Goal: Task Accomplishment & Management: Use online tool/utility

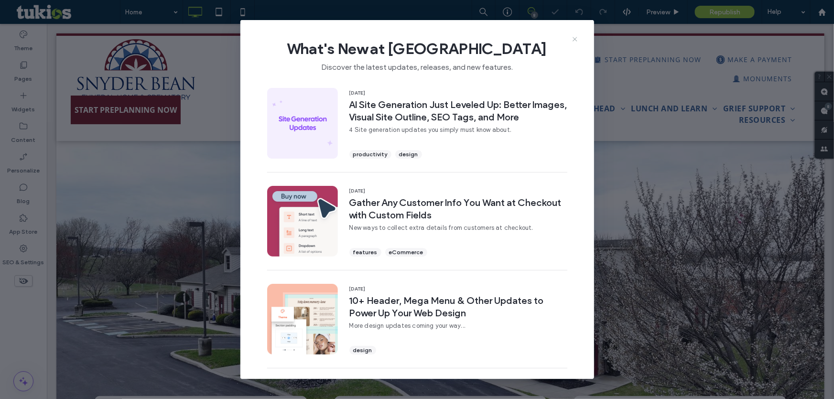
click at [577, 37] on icon at bounding box center [575, 39] width 8 height 8
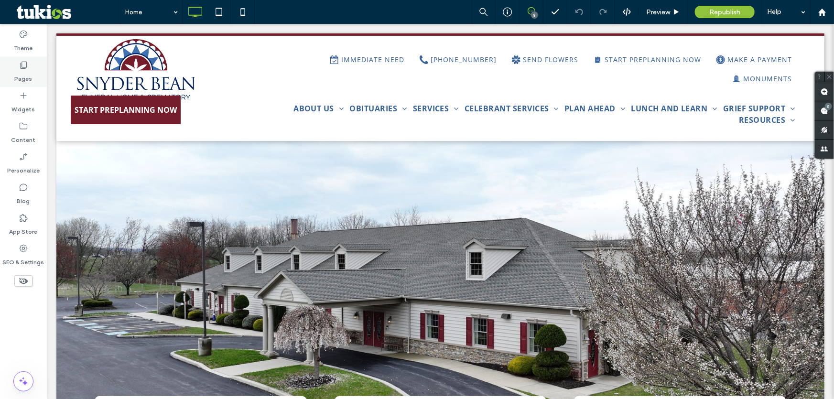
click at [22, 70] on label "Pages" at bounding box center [24, 76] width 18 height 13
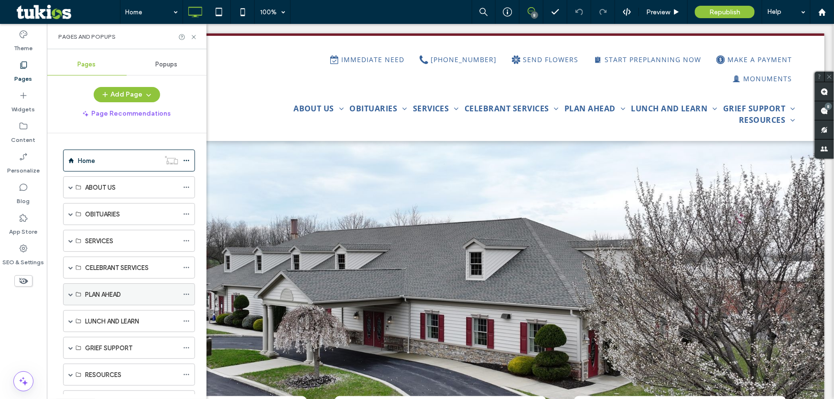
click at [70, 292] on span at bounding box center [70, 294] width 5 height 5
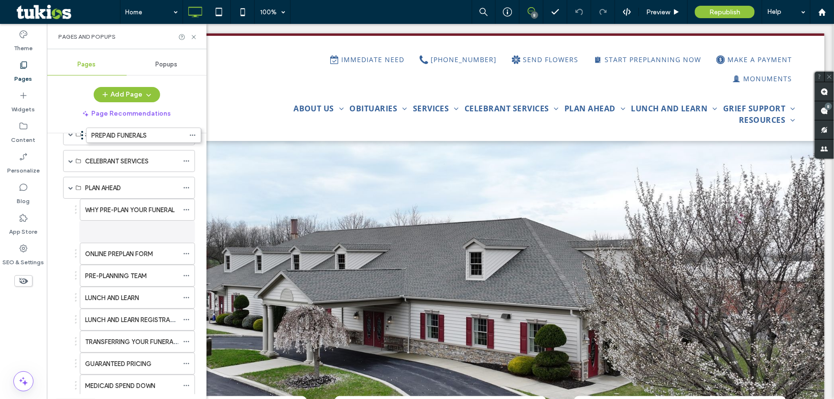
scroll to position [87, 0]
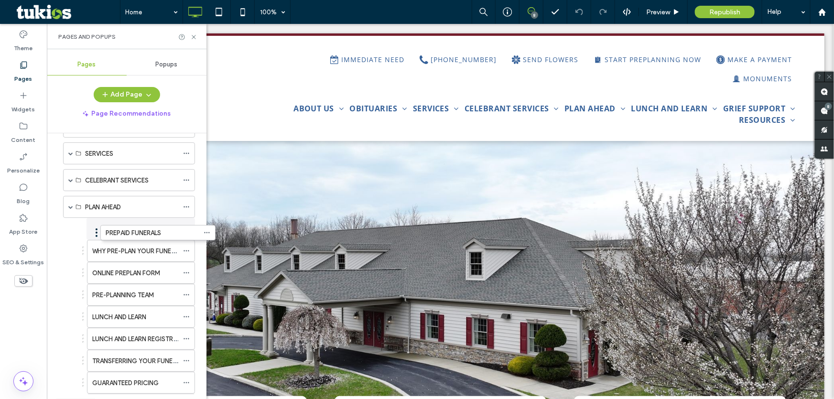
drag, startPoint x: 77, startPoint y: 338, endPoint x: 98, endPoint y: 231, distance: 109.5
click at [189, 27] on div "Pages and Popups" at bounding box center [127, 36] width 160 height 25
click at [196, 36] on icon at bounding box center [193, 36] width 7 height 7
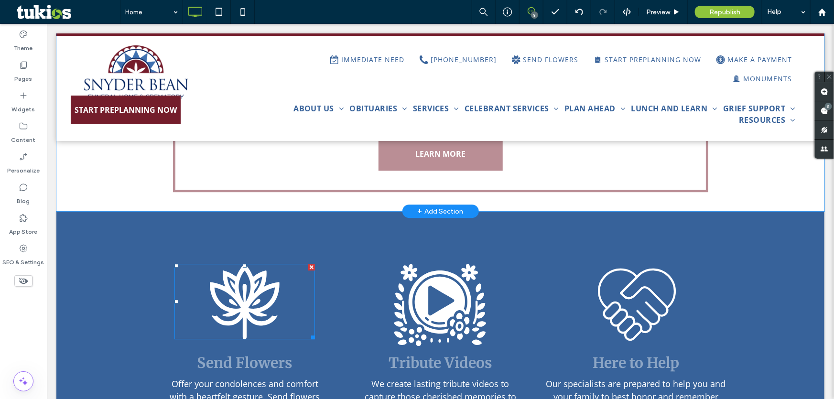
scroll to position [1390, 0]
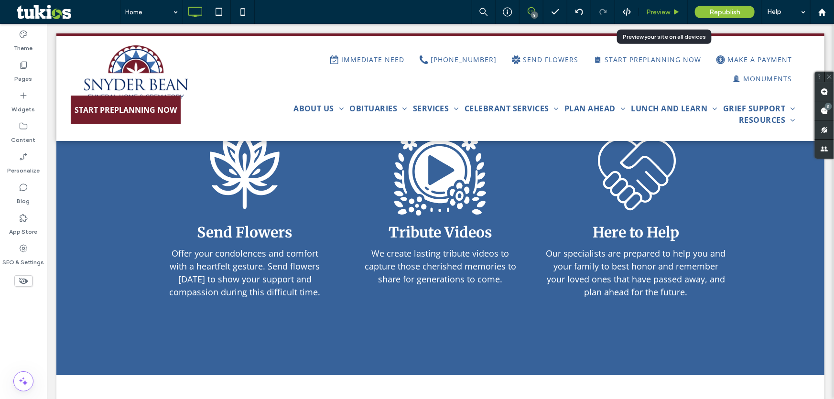
click at [656, 10] on span "Preview" at bounding box center [658, 12] width 24 height 8
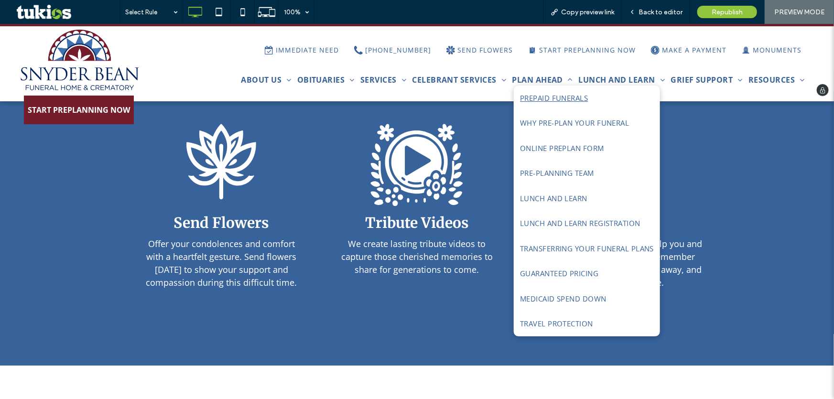
click at [556, 94] on span "PREPAID FUNERALS" at bounding box center [554, 97] width 68 height 11
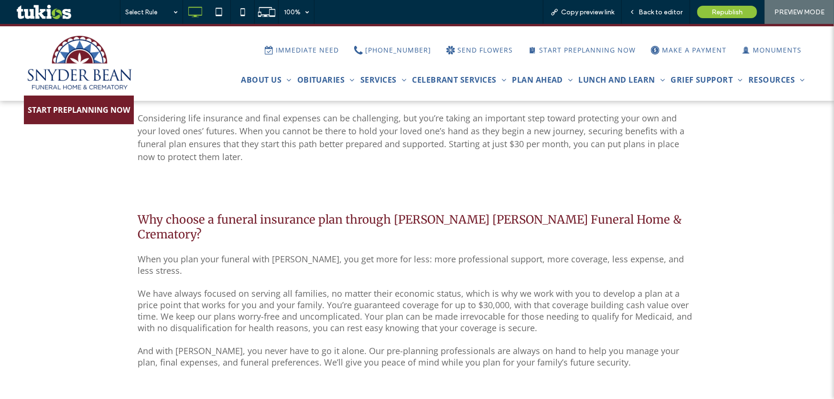
scroll to position [553, 0]
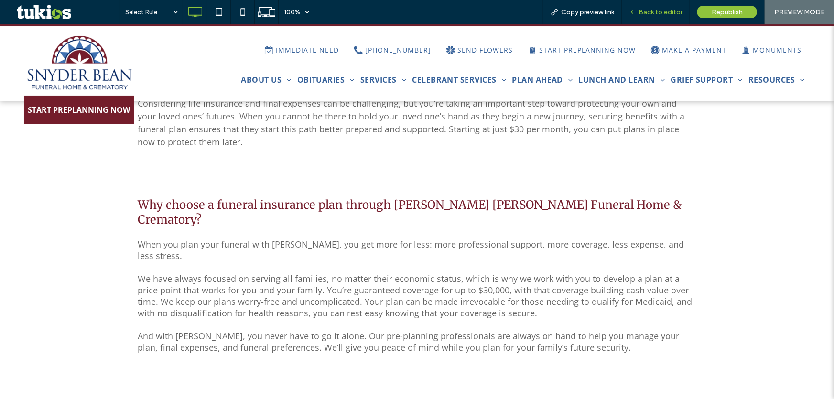
click at [649, 9] on span "Back to editor" at bounding box center [660, 12] width 44 height 8
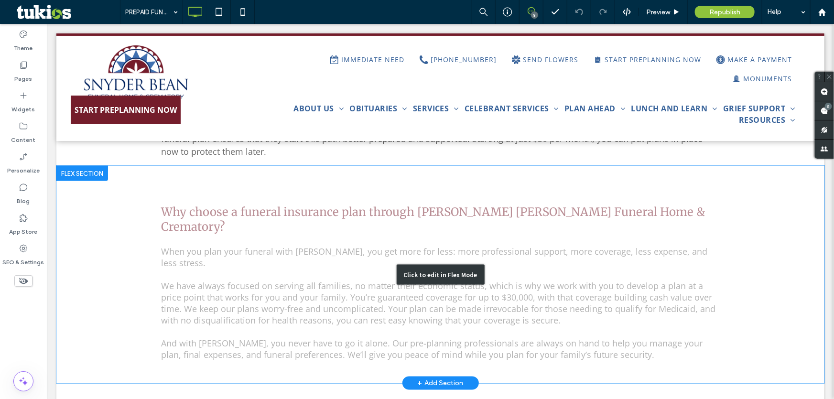
click at [334, 198] on div "Click to edit in Flex Mode" at bounding box center [440, 273] width 768 height 217
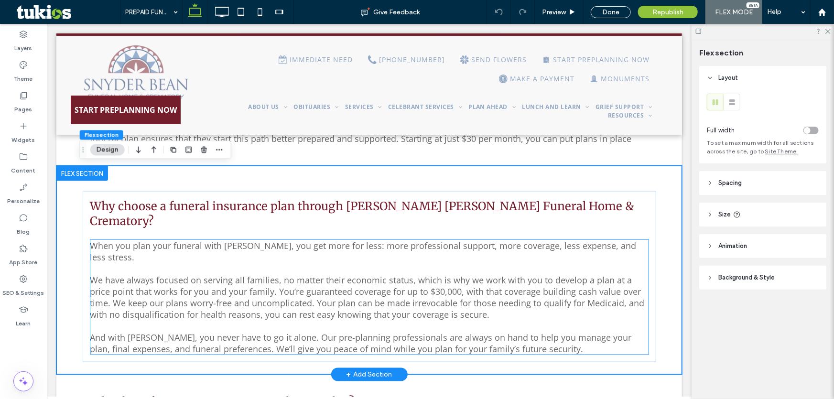
click at [244, 242] on p "When you plan your funeral with [PERSON_NAME], you get more for less: more prof…" at bounding box center [369, 250] width 558 height 23
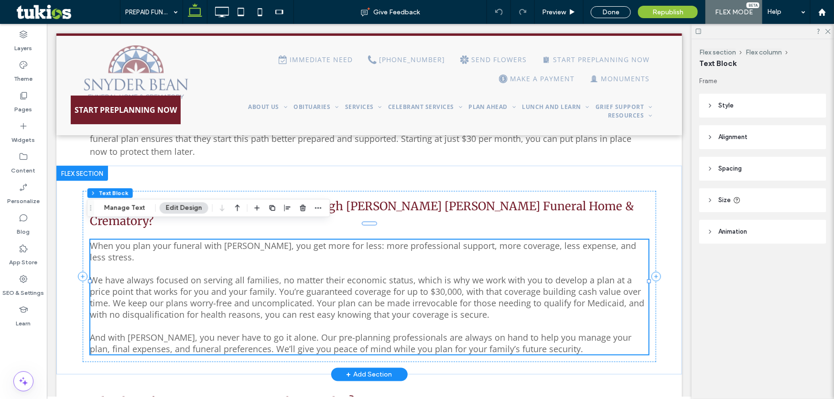
click at [256, 239] on span "When you plan your funeral with [PERSON_NAME], you get more for less: more prof…" at bounding box center [363, 250] width 546 height 23
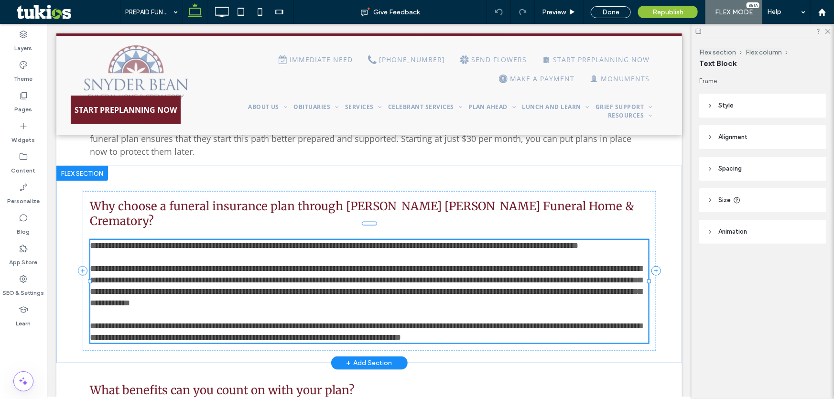
type input "*********"
type input "**"
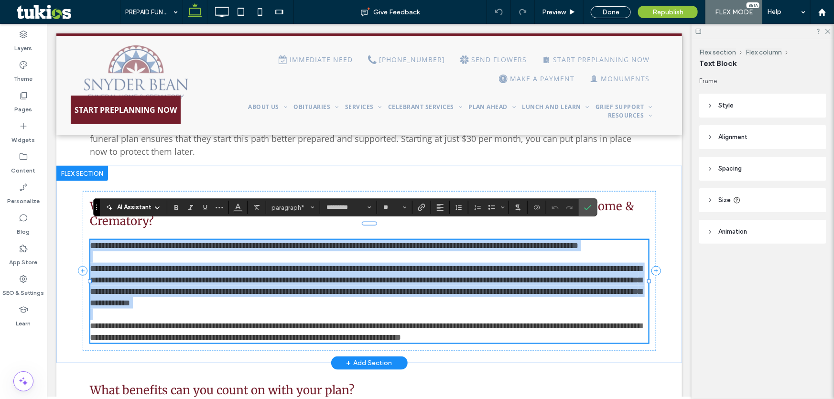
click at [239, 241] on span "**********" at bounding box center [334, 245] width 488 height 9
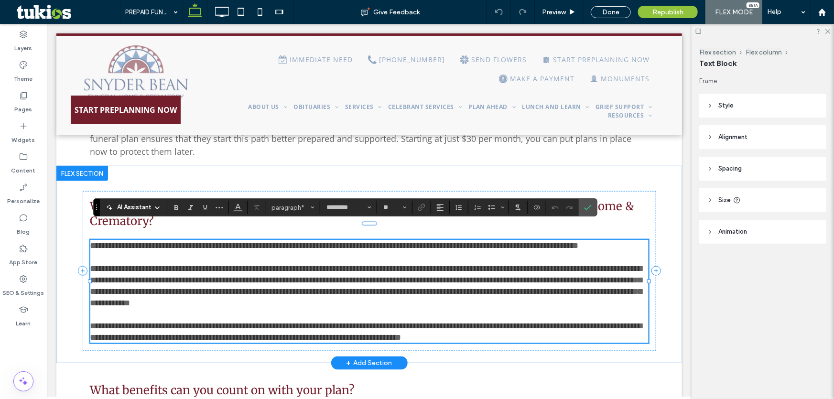
drag, startPoint x: 218, startPoint y: 226, endPoint x: 287, endPoint y: 226, distance: 68.8
click at [287, 241] on span "**********" at bounding box center [334, 245] width 488 height 9
drag, startPoint x: 287, startPoint y: 226, endPoint x: 219, endPoint y: 226, distance: 67.9
click at [219, 241] on span "**********" at bounding box center [334, 245] width 488 height 9
click at [159, 321] on span "**********" at bounding box center [366, 331] width 552 height 20
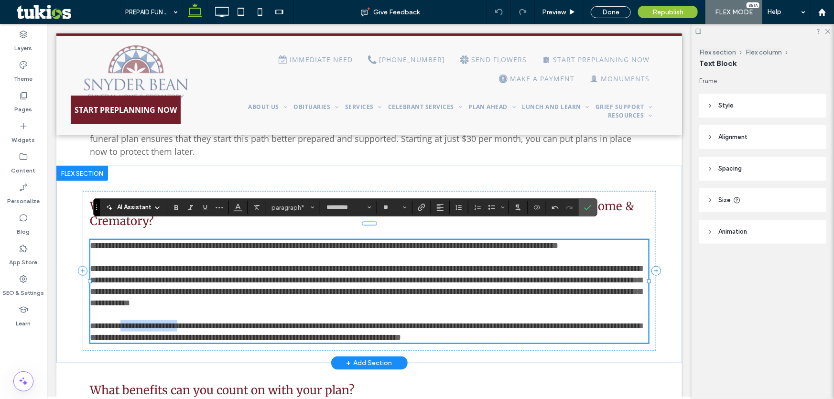
drag, startPoint x: 124, startPoint y: 319, endPoint x: 194, endPoint y: 320, distance: 70.3
click at [194, 321] on span "**********" at bounding box center [366, 331] width 552 height 20
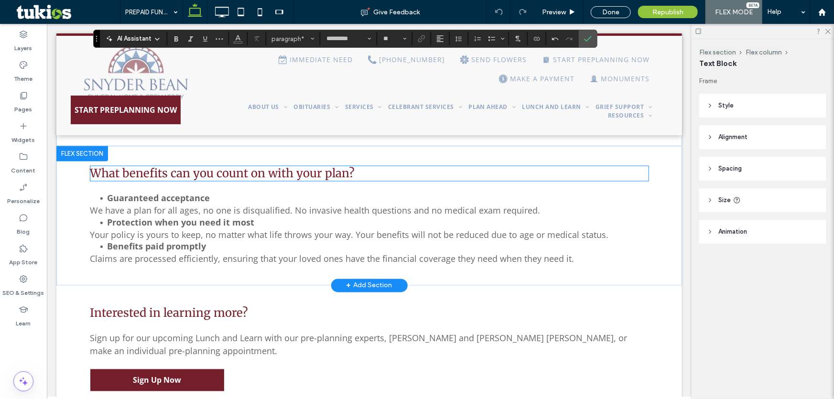
scroll to position [988, 0]
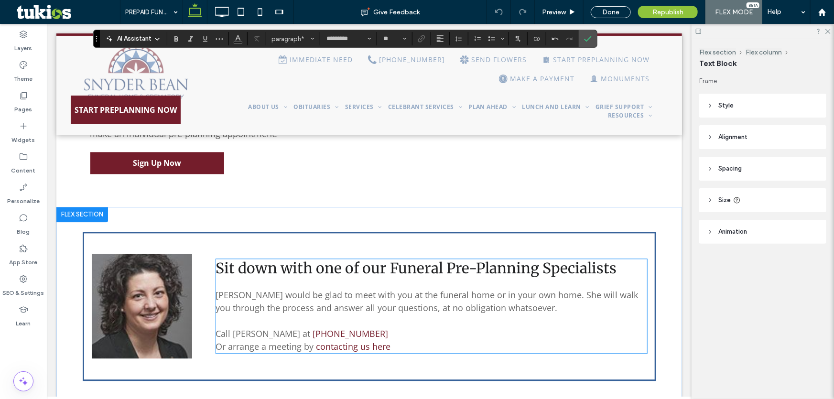
click at [317, 294] on span "[PERSON_NAME] would be glad to meet with you at the funeral home or in your own…" at bounding box center [427, 301] width 422 height 24
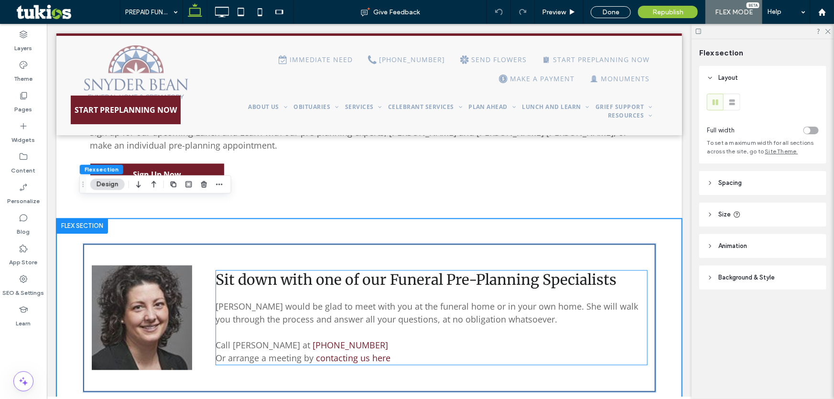
scroll to position [989, 0]
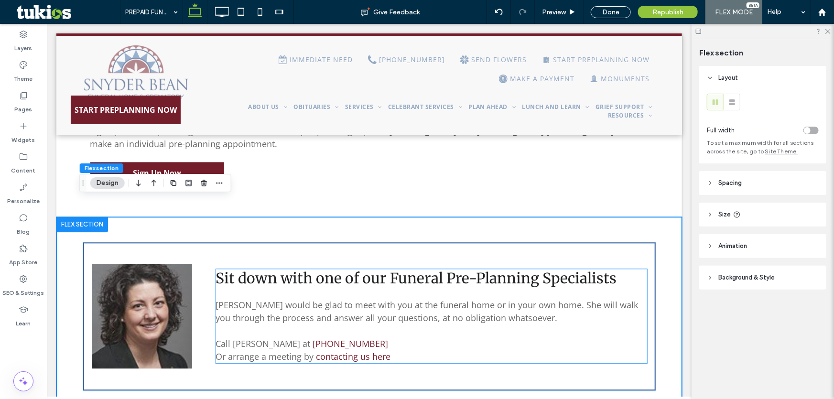
click at [277, 299] on span "[PERSON_NAME] would be glad to meet with you at the funeral home or in your own…" at bounding box center [427, 311] width 422 height 24
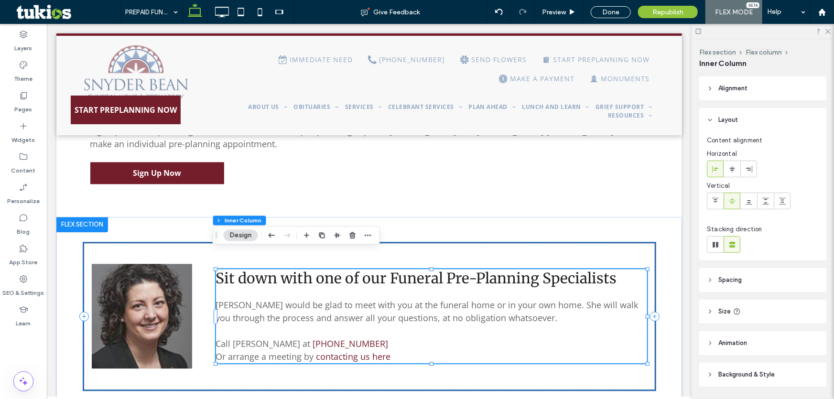
click at [277, 299] on span "[PERSON_NAME] would be glad to meet with you at the funeral home or in your own…" at bounding box center [427, 311] width 422 height 24
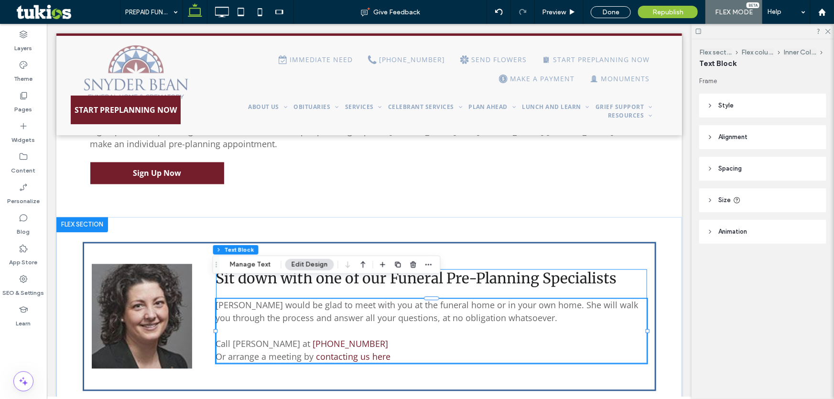
click at [276, 299] on span "[PERSON_NAME] would be glad to meet with you at the funeral home or in your own…" at bounding box center [427, 311] width 422 height 24
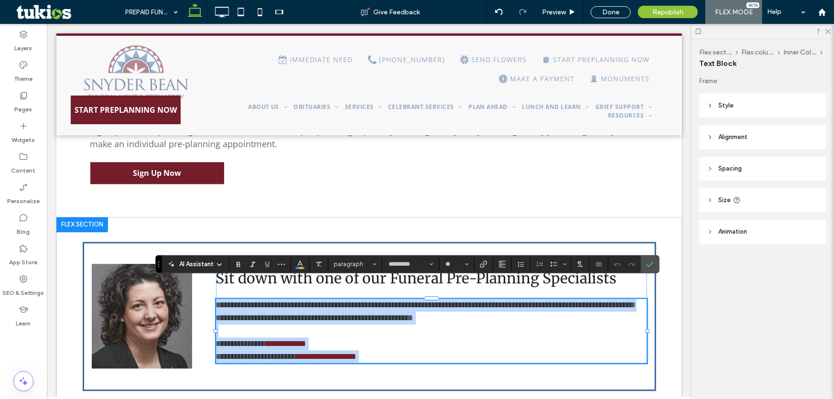
click at [277, 300] on span "**********" at bounding box center [425, 311] width 418 height 22
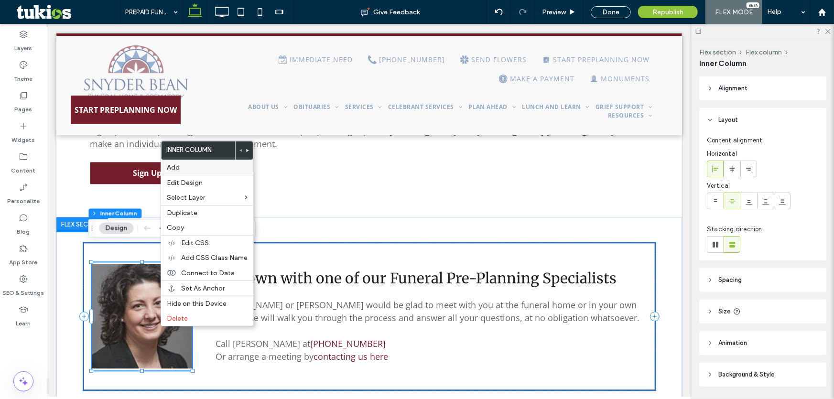
click at [207, 169] on label "Add" at bounding box center [207, 167] width 81 height 8
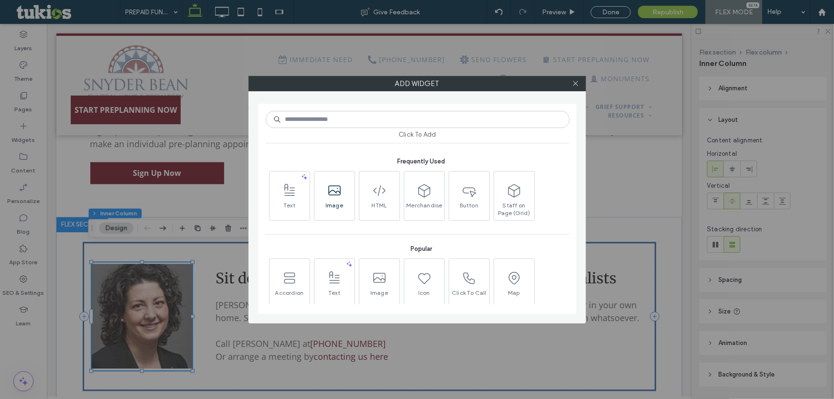
click at [335, 204] on span "Image" at bounding box center [334, 208] width 40 height 13
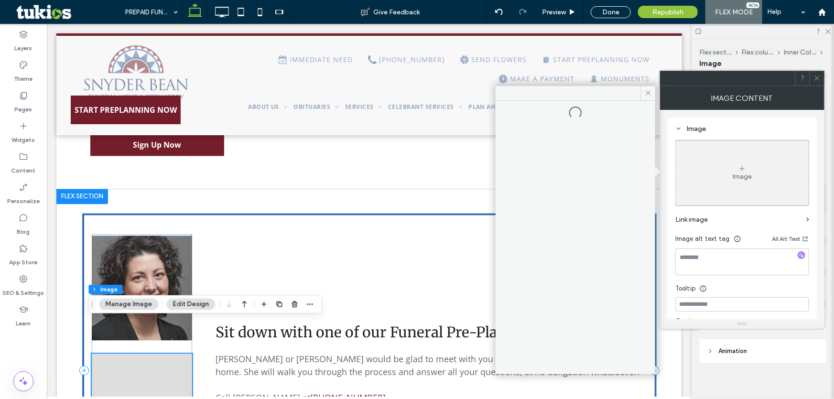
scroll to position [1032, 0]
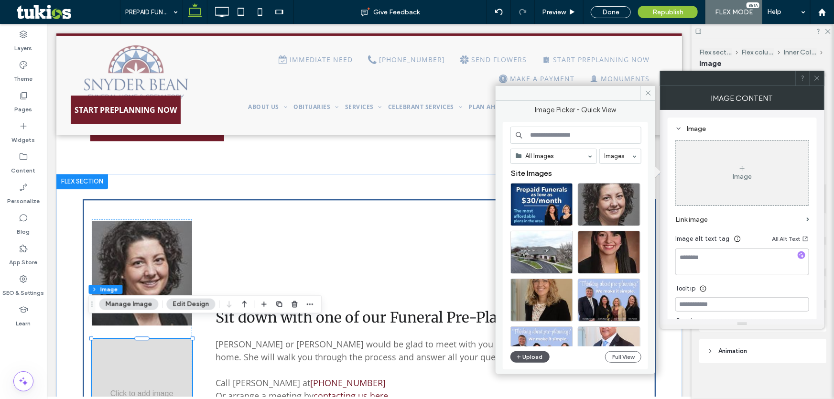
click at [529, 358] on button "Upload" at bounding box center [529, 356] width 39 height 11
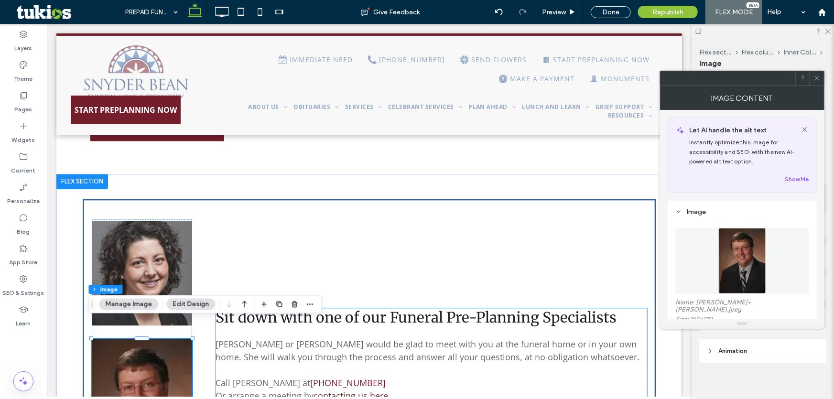
click at [387, 338] on span "[PERSON_NAME] or [PERSON_NAME] would be glad to meet with you at the funeral ho…" at bounding box center [428, 350] width 424 height 24
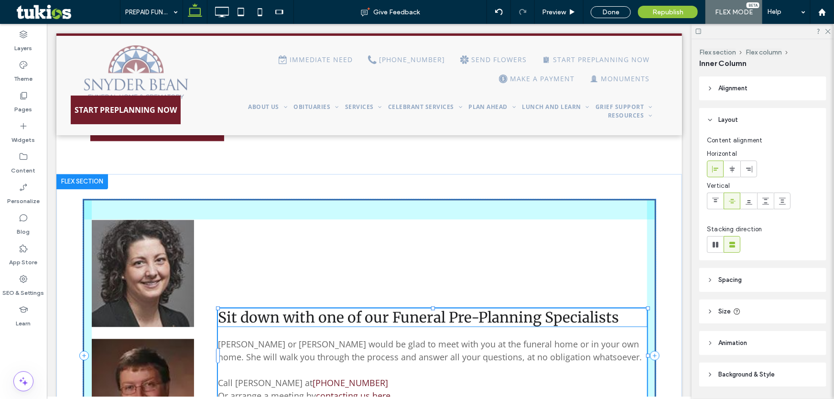
click at [427, 292] on div "Sit down with one of our Funeral Pre-Planning Specialists [PERSON_NAME] or [PER…" at bounding box center [368, 355] width 573 height 364
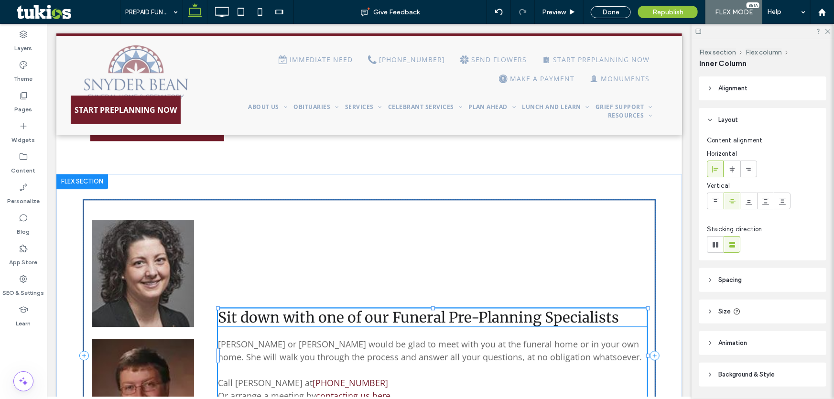
type input "***"
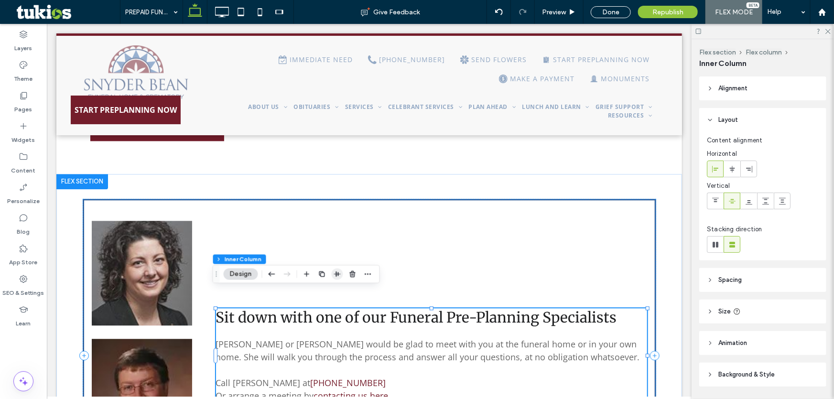
click at [339, 272] on icon "button" at bounding box center [338, 274] width 8 height 8
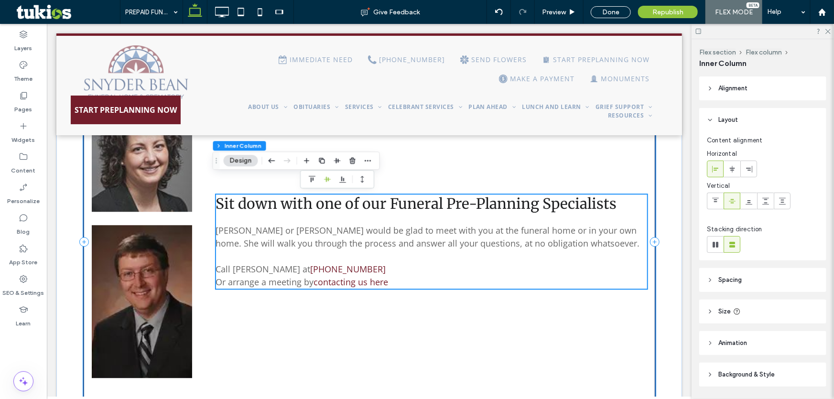
scroll to position [1206, 0]
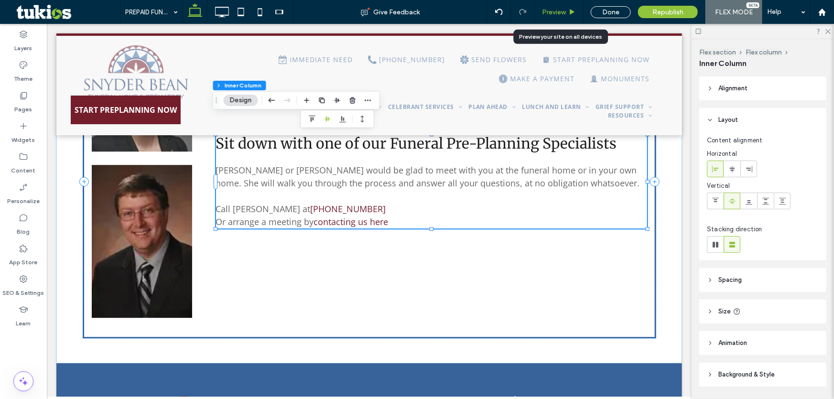
click at [569, 11] on div "Preview" at bounding box center [559, 12] width 48 height 8
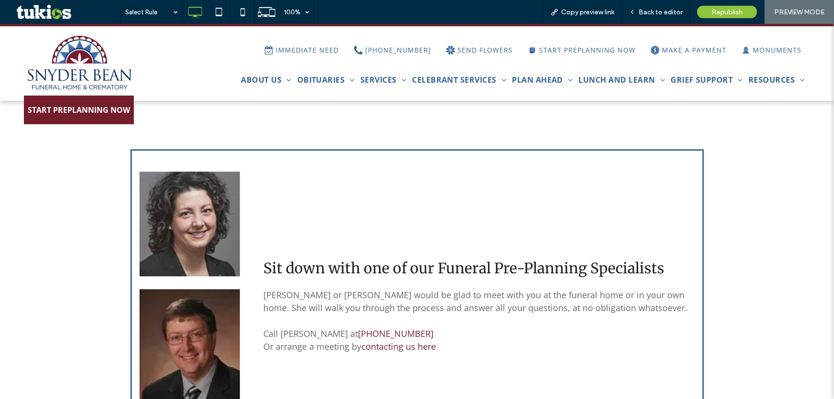
scroll to position [1197, 0]
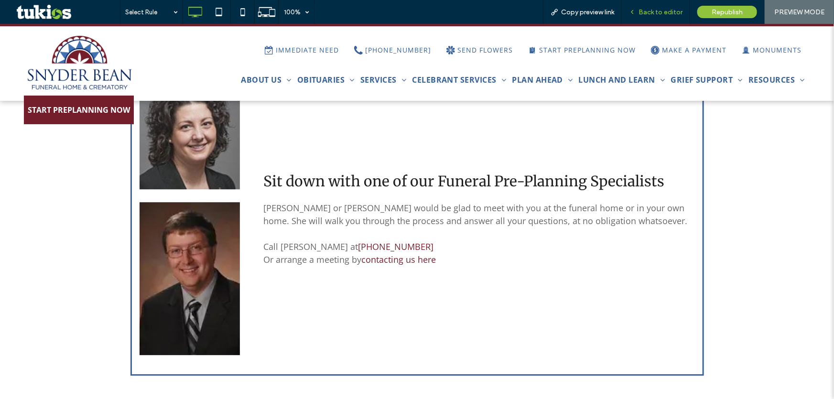
click at [659, 17] on div "Back to editor" at bounding box center [656, 12] width 68 height 24
click at [633, 11] on icon at bounding box center [632, 12] width 7 height 7
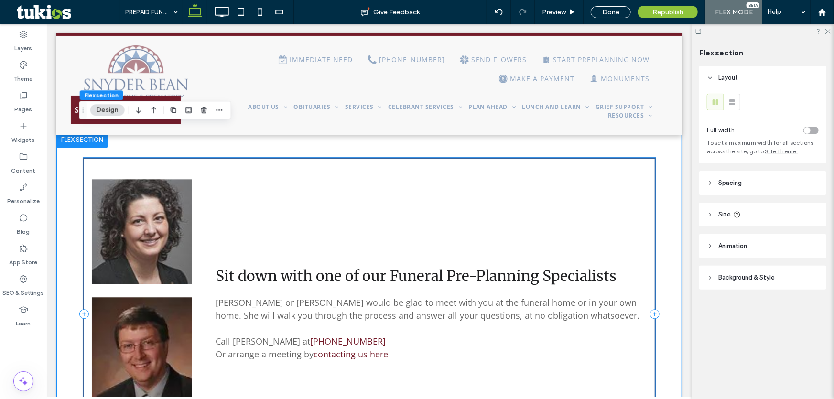
scroll to position [1062, 0]
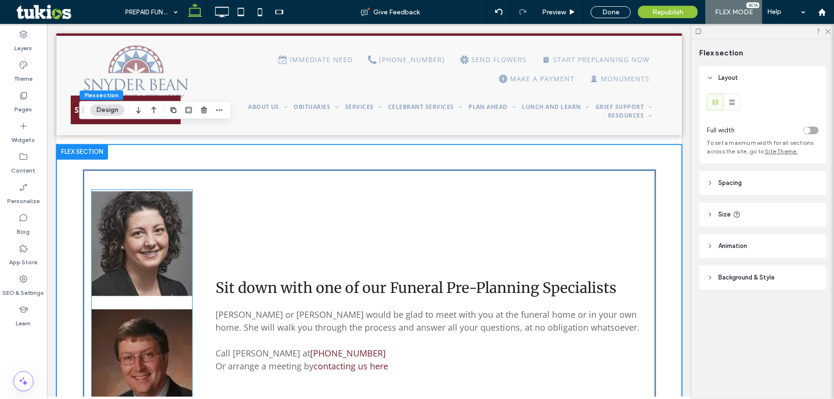
click at [148, 241] on img at bounding box center [141, 243] width 100 height 108
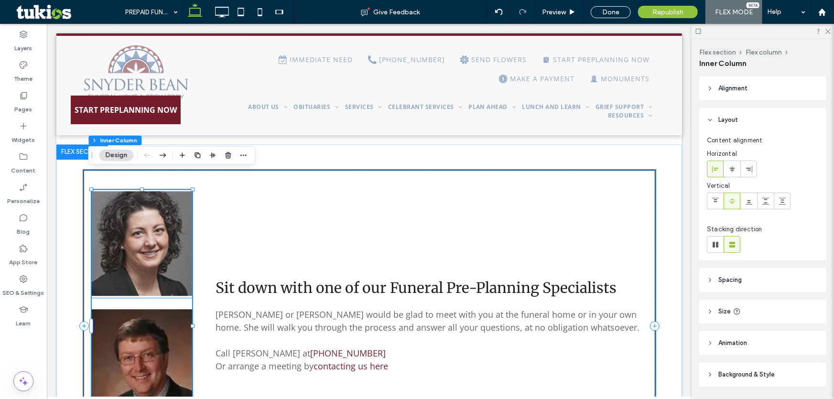
click at [138, 217] on img at bounding box center [141, 243] width 100 height 108
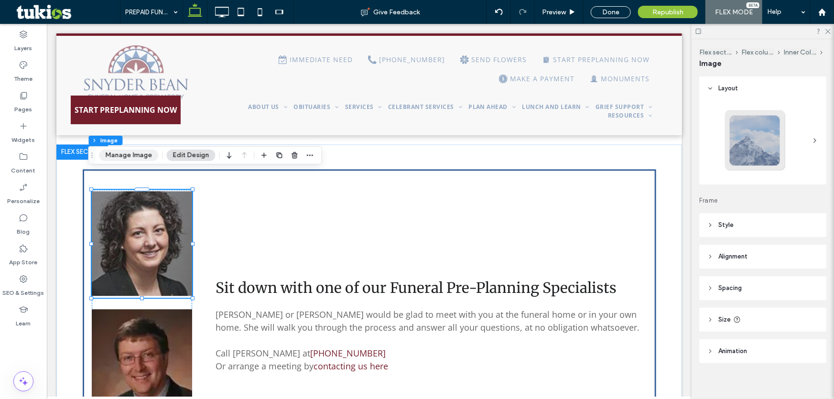
click at [121, 156] on button "Manage Image" at bounding box center [128, 155] width 59 height 11
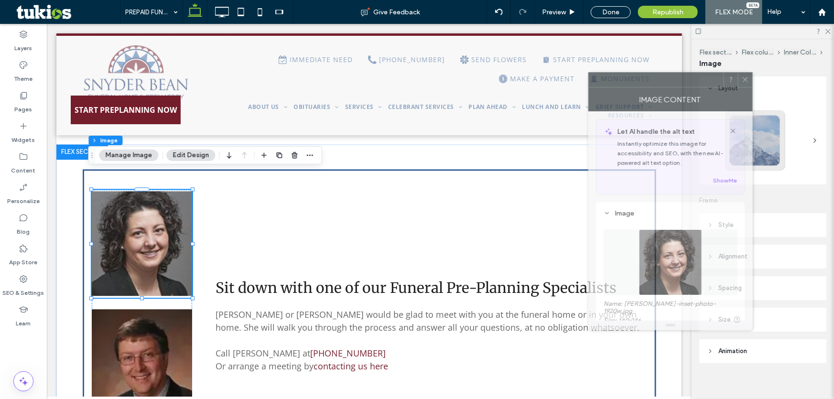
drag, startPoint x: 693, startPoint y: 86, endPoint x: 656, endPoint y: 89, distance: 36.9
click at [609, 85] on div at bounding box center [656, 80] width 135 height 14
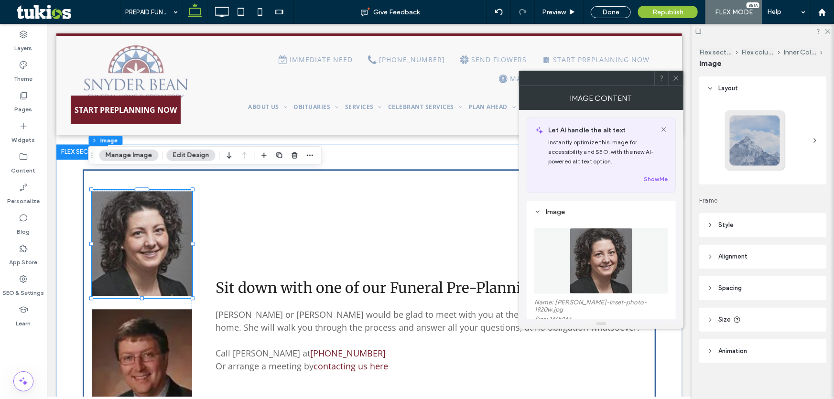
click at [675, 79] on use at bounding box center [675, 78] width 5 height 5
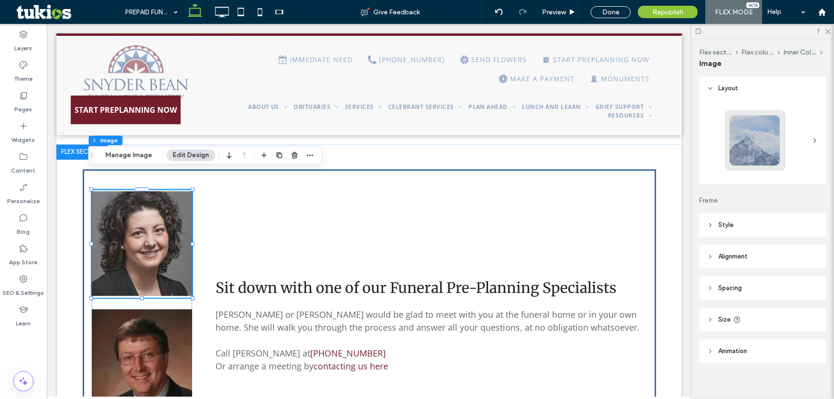
click at [712, 226] on icon at bounding box center [710, 225] width 7 height 7
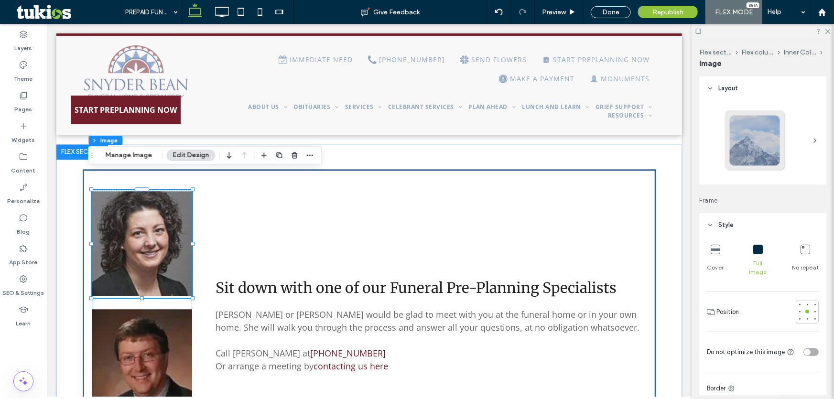
scroll to position [0, 0]
click at [167, 338] on img at bounding box center [141, 385] width 100 height 153
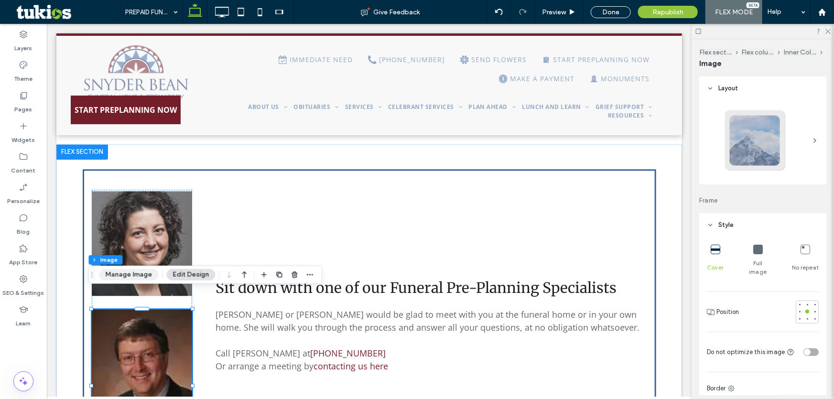
click at [124, 278] on button "Manage Image" at bounding box center [128, 274] width 59 height 11
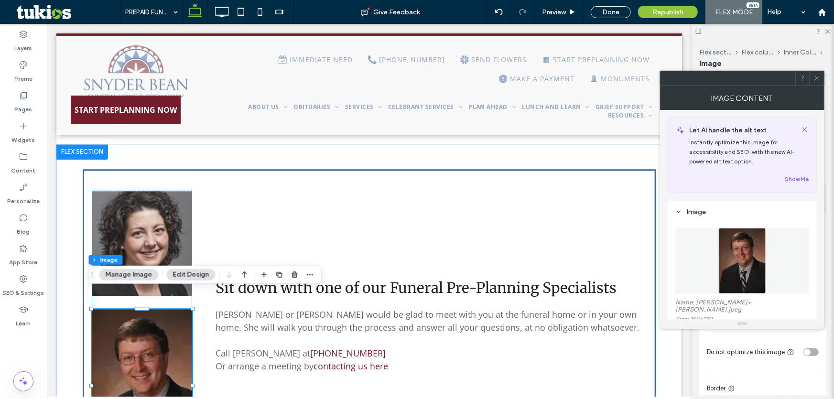
click at [182, 273] on button "Edit Design" at bounding box center [190, 274] width 49 height 11
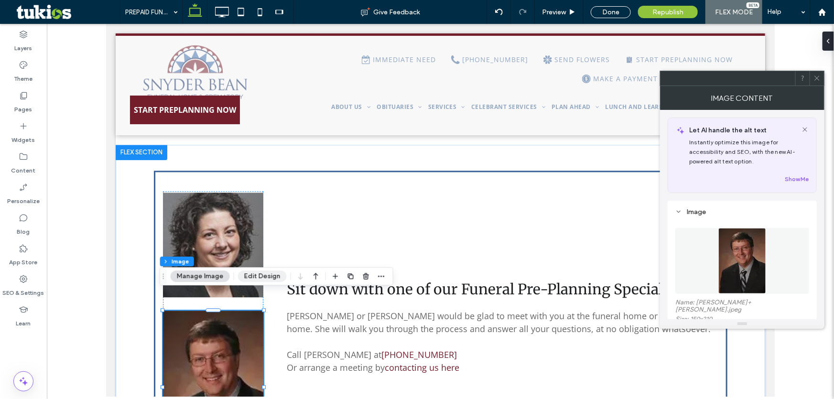
click at [258, 276] on button "Edit Design" at bounding box center [262, 275] width 49 height 11
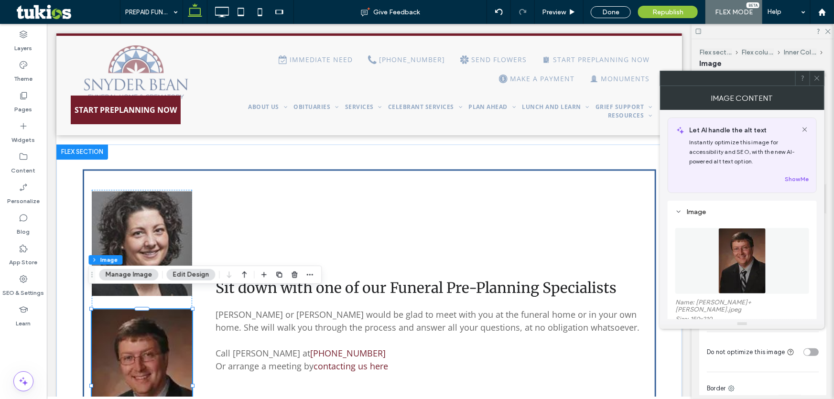
click at [131, 272] on button "Manage Image" at bounding box center [128, 274] width 59 height 11
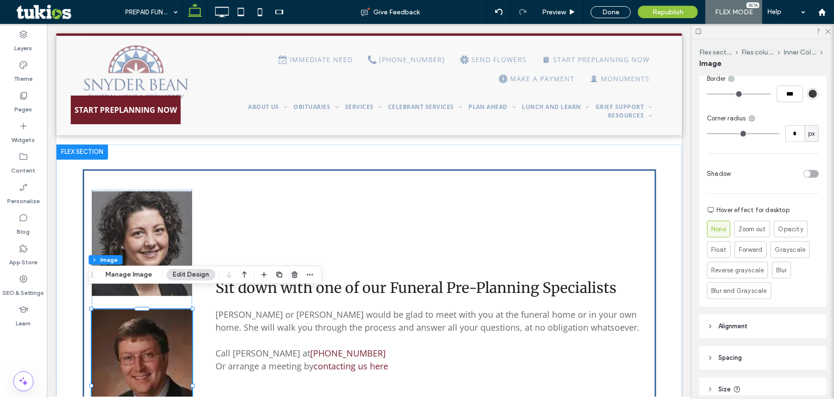
scroll to position [377, 0]
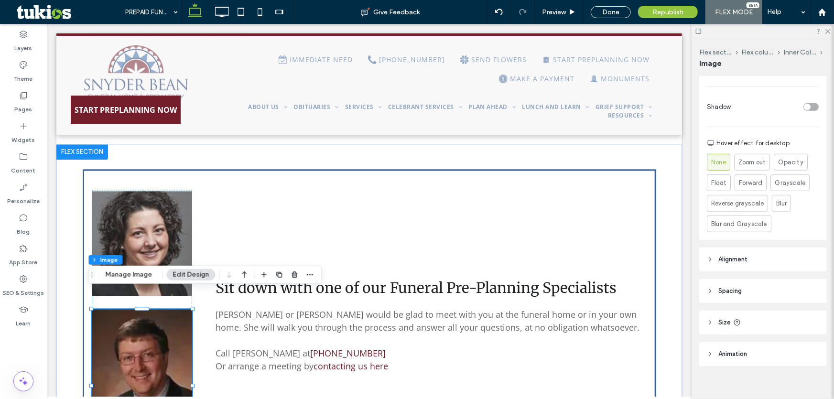
click at [720, 318] on span "Size" at bounding box center [724, 323] width 12 height 10
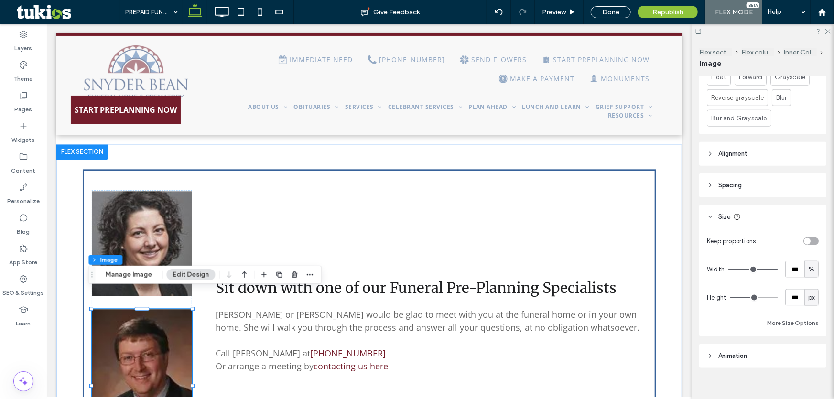
scroll to position [484, 0]
click at [159, 205] on img at bounding box center [141, 243] width 100 height 108
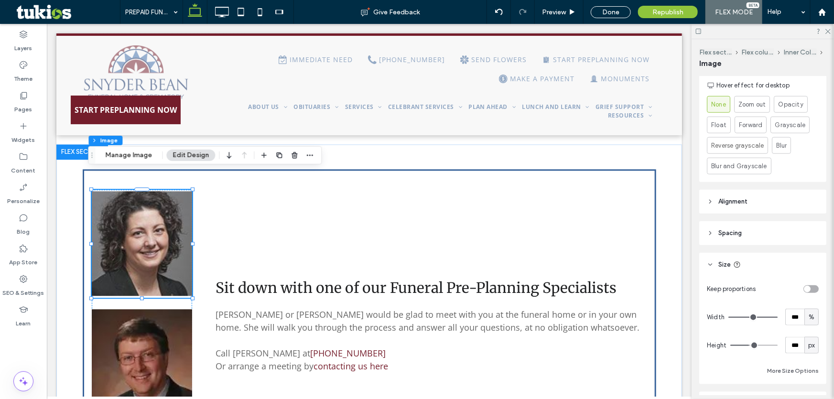
scroll to position [478, 0]
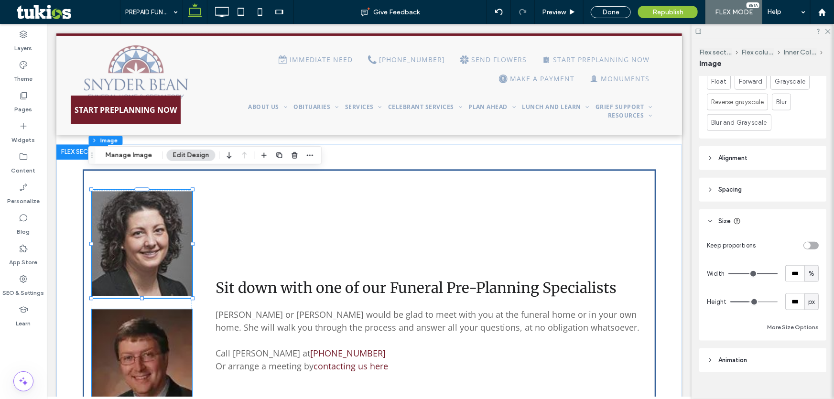
click at [138, 318] on img at bounding box center [141, 385] width 100 height 153
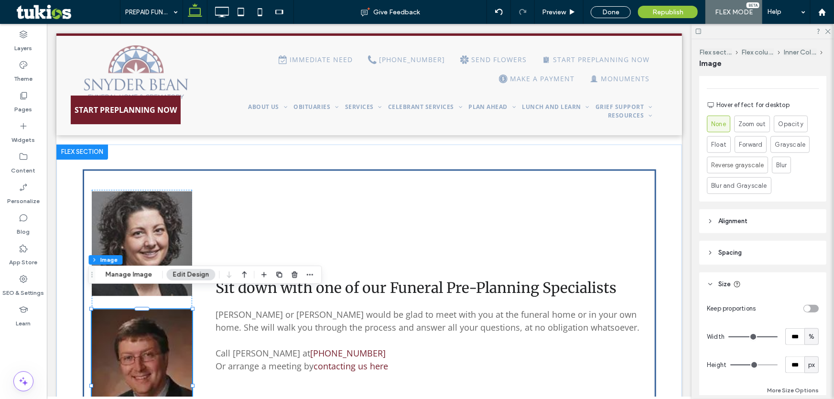
scroll to position [484, 0]
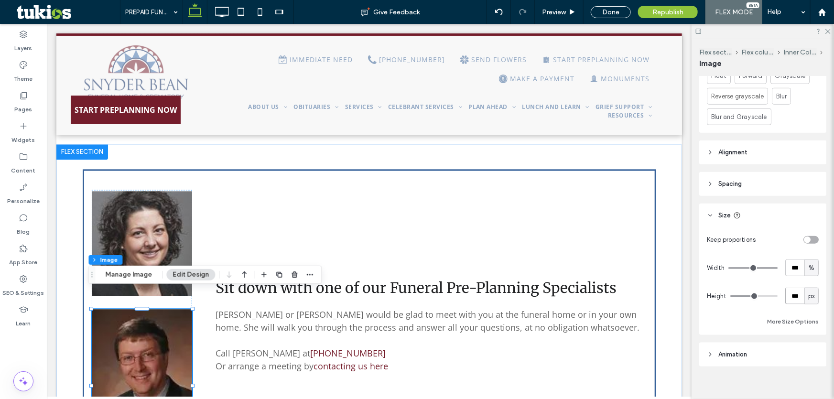
click at [789, 288] on input "***" at bounding box center [794, 296] width 19 height 17
type input "***"
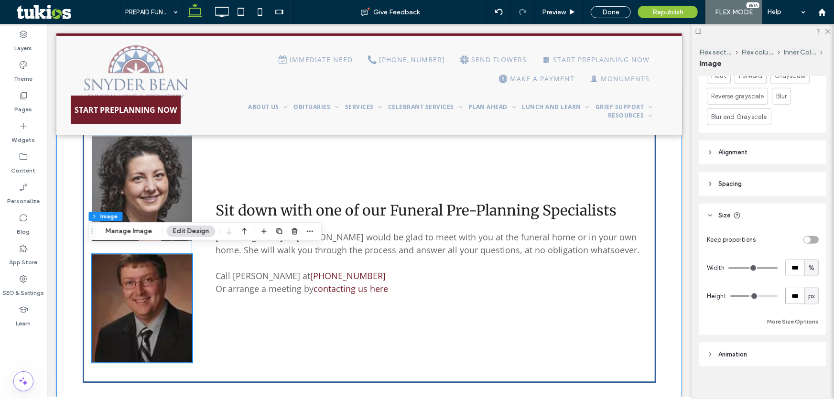
scroll to position [1105, 0]
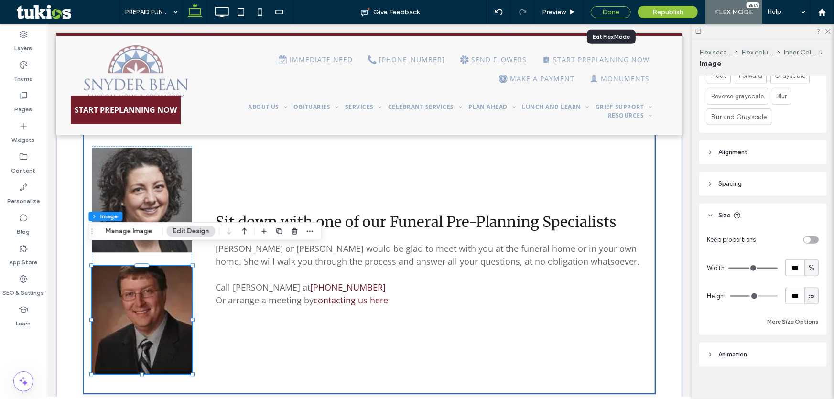
click at [615, 9] on div "Done" at bounding box center [611, 12] width 40 height 12
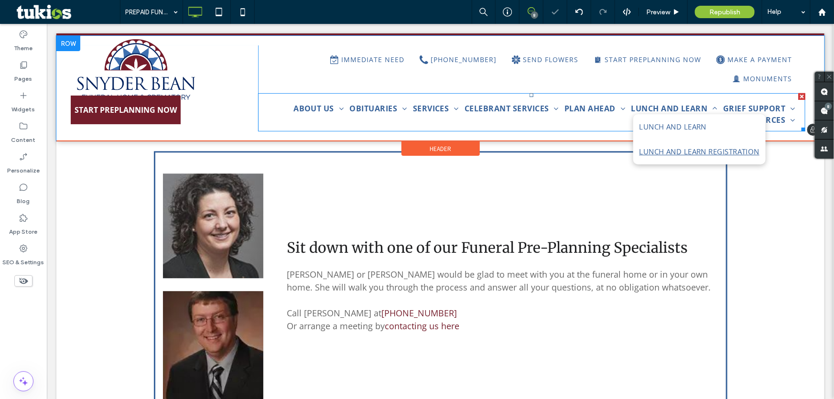
scroll to position [1117, 0]
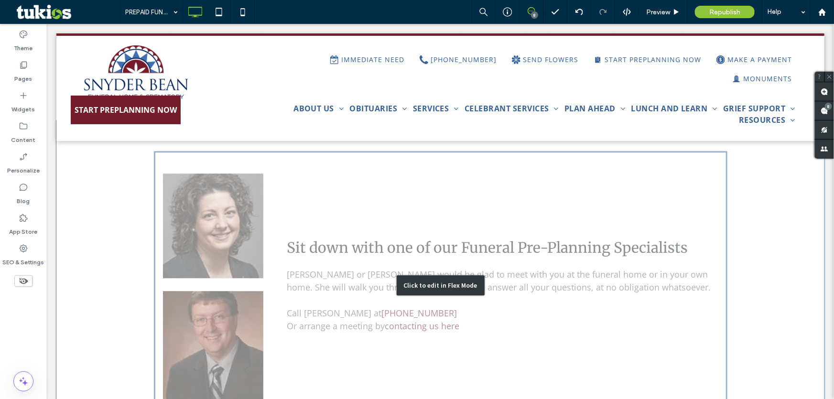
click at [459, 275] on div "Click to edit in Flex Mode" at bounding box center [440, 285] width 88 height 20
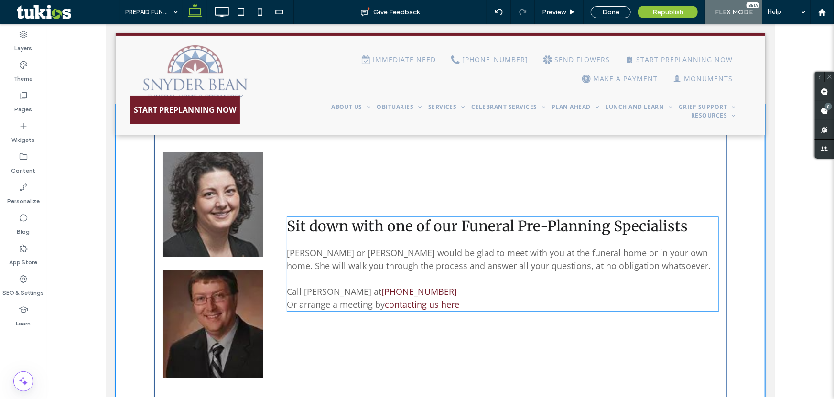
scroll to position [1103, 0]
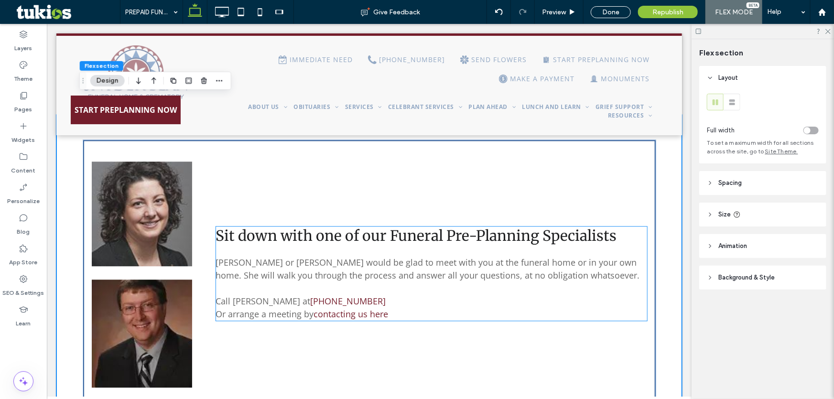
click at [339, 294] on p "Call [PERSON_NAME] at [PHONE_NUMBER]" at bounding box center [431, 300] width 431 height 13
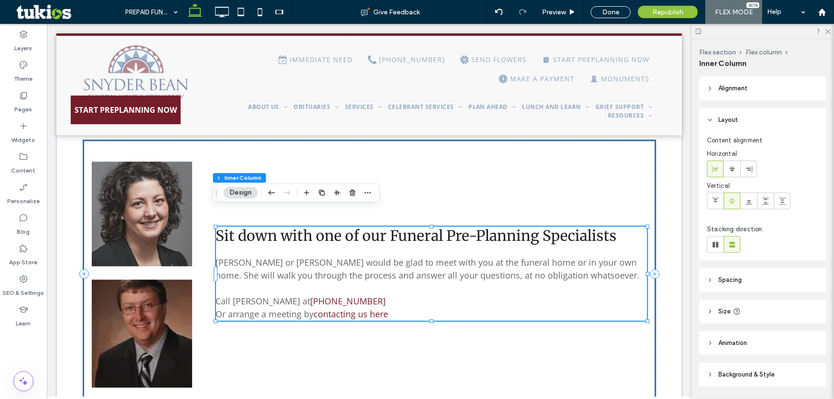
click at [327, 294] on p "Call [PERSON_NAME] at [PHONE_NUMBER]" at bounding box center [431, 300] width 431 height 13
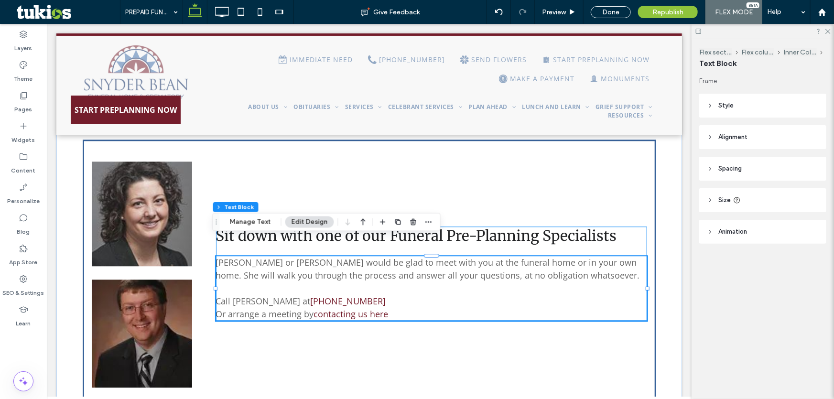
click at [319, 294] on p "Call [PERSON_NAME] at [PHONE_NUMBER]" at bounding box center [431, 300] width 431 height 13
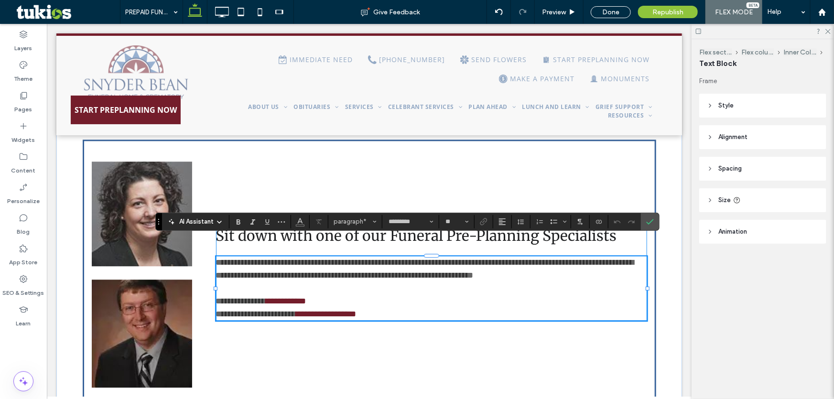
click at [250, 296] on span "**********" at bounding box center [241, 300] width 50 height 9
click at [355, 294] on p "**********" at bounding box center [431, 300] width 431 height 13
drag, startPoint x: 582, startPoint y: 285, endPoint x: 411, endPoint y: 286, distance: 170.1
click at [411, 294] on p "**********" at bounding box center [431, 300] width 431 height 13
click at [485, 224] on icon "Link" at bounding box center [484, 222] width 8 height 8
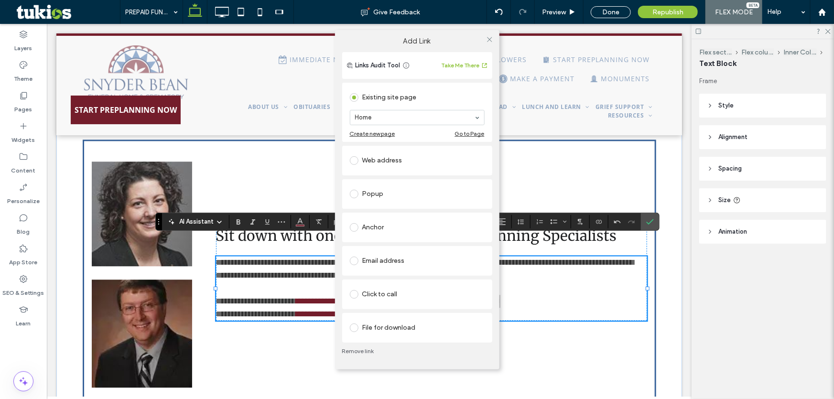
click at [388, 261] on div "Email address" at bounding box center [417, 260] width 135 height 15
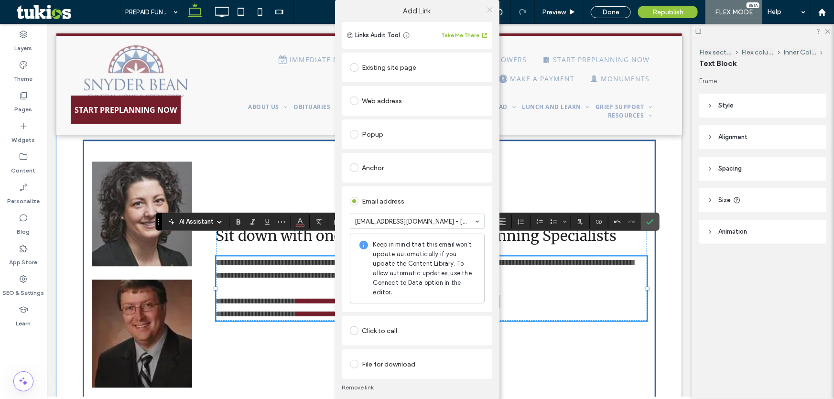
click at [486, 12] on icon at bounding box center [489, 9] width 7 height 7
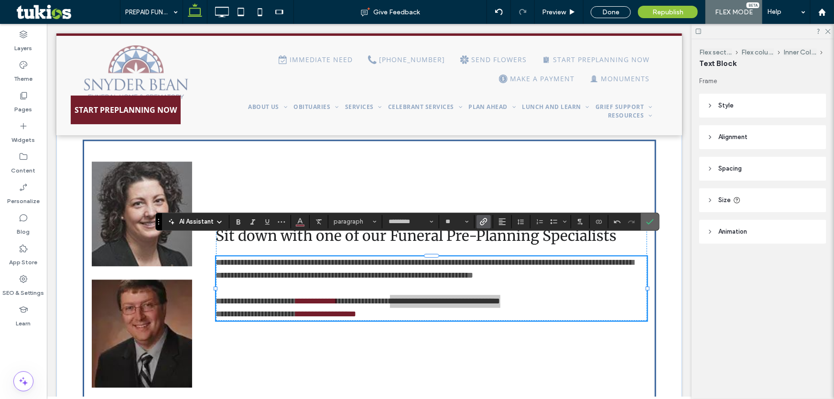
drag, startPoint x: 647, startPoint y: 221, endPoint x: 597, endPoint y: 223, distance: 49.8
click at [647, 221] on icon "Confirm" at bounding box center [650, 222] width 8 height 8
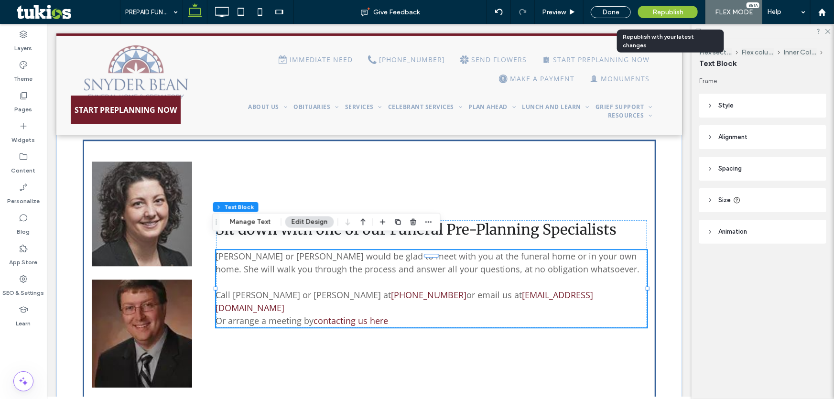
click at [675, 17] on div "Republish" at bounding box center [668, 12] width 60 height 12
